Goal: Obtain resource: Download file/media

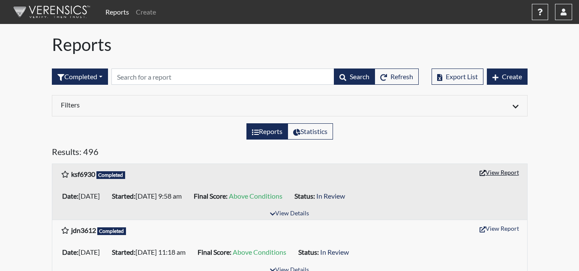
click at [500, 168] on button "View Report" at bounding box center [499, 172] width 47 height 13
click at [560, 15] on button "button" at bounding box center [563, 12] width 17 height 16
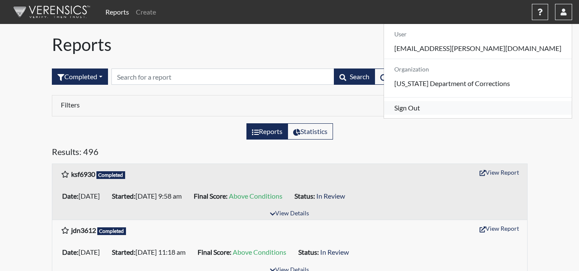
click at [496, 115] on link "Sign Out" at bounding box center [478, 108] width 188 height 14
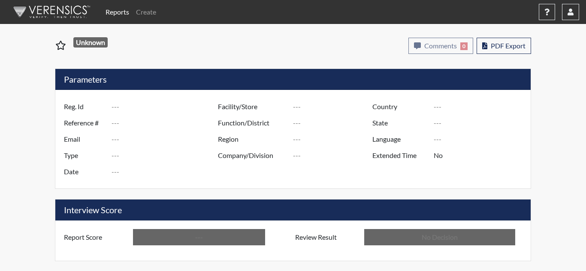
type input "ksf6930"
type input "51427"
type input "---"
type input "Corrections Pre-Employment"
type input "[DATE]"
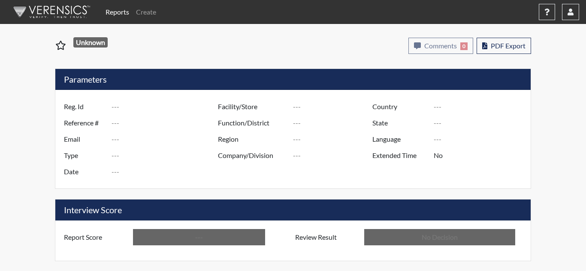
type input "Coastal SP"
type input "[GEOGRAPHIC_DATA]"
type input "[US_STATE]"
type input "English"
type input "Above Conditions"
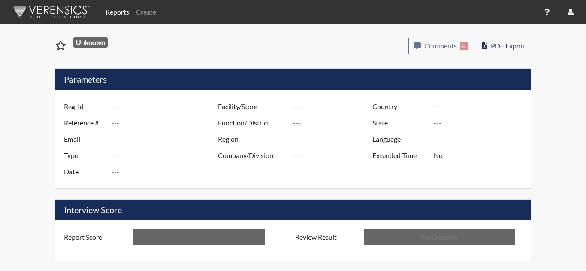
type input "In Review"
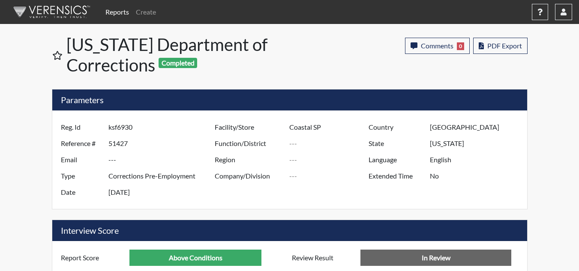
scroll to position [142, 356]
drag, startPoint x: 512, startPoint y: 72, endPoint x: 511, endPoint y: 46, distance: 26.2
click at [511, 46] on span "PDF Export" at bounding box center [504, 46] width 35 height 8
click at [566, 15] on icon "button" at bounding box center [564, 12] width 6 height 7
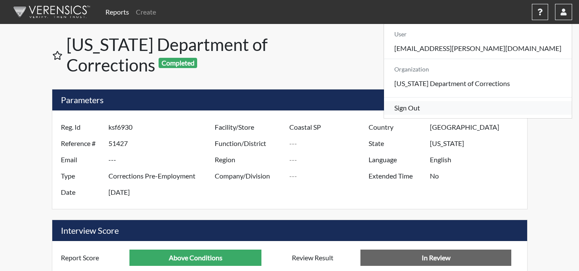
click at [503, 115] on link "Sign Out" at bounding box center [478, 108] width 188 height 14
